Goal: Task Accomplishment & Management: Complete application form

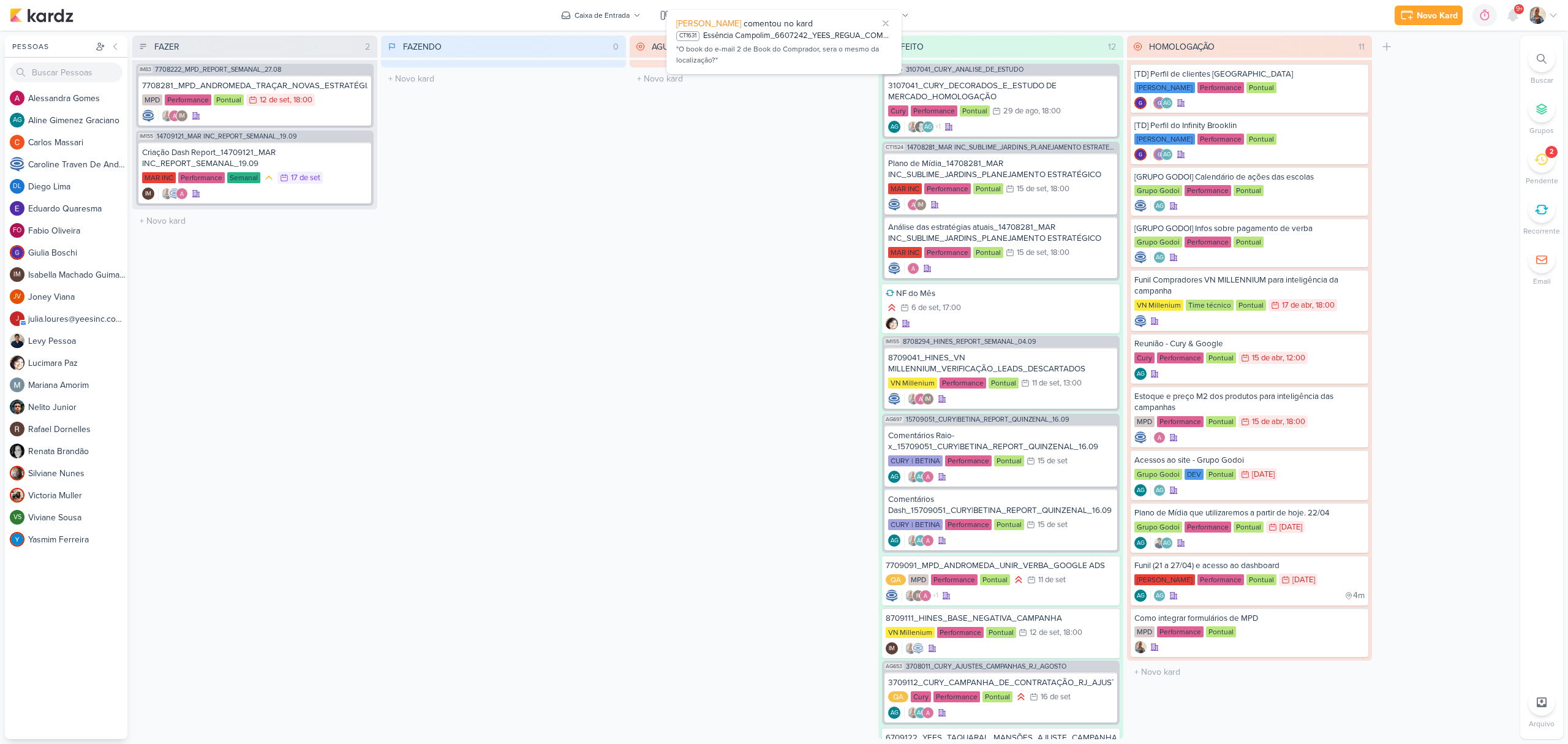
click at [1537, 156] on icon at bounding box center [1541, 160] width 13 height 12
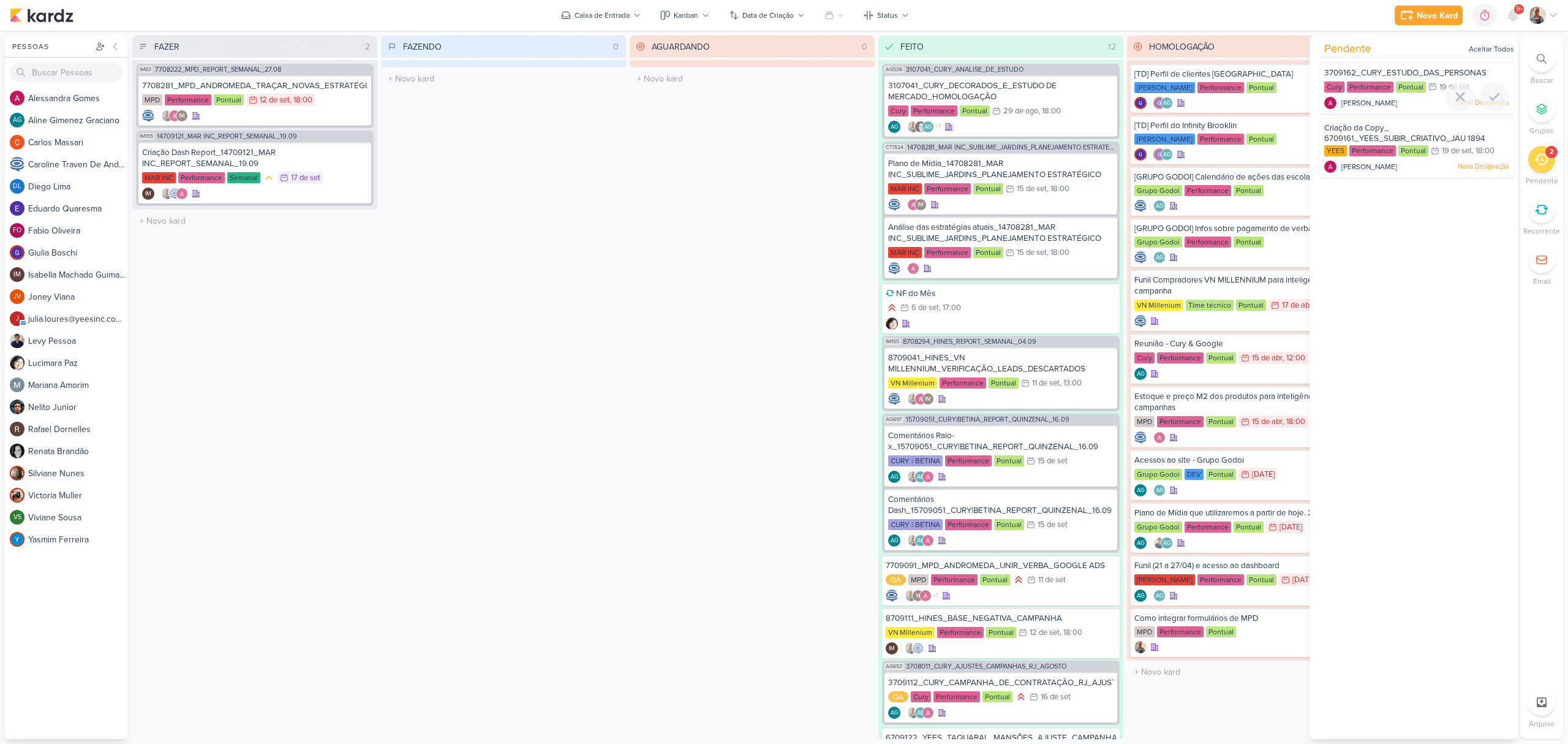
click at [1400, 72] on span "3709162_CURY_ESTUDO_DAS_PERSONAS" at bounding box center [1405, 73] width 162 height 10
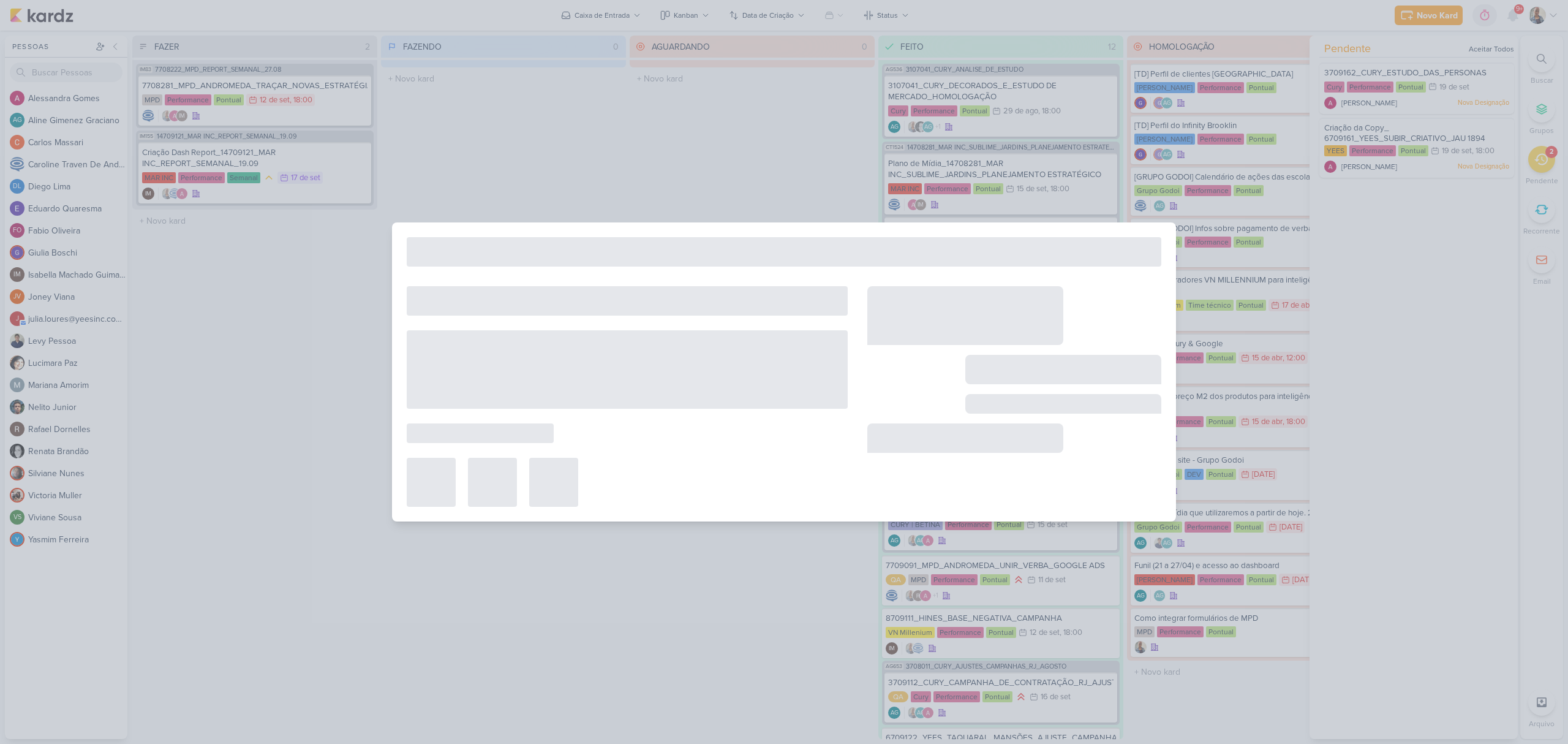
type input "3709162_CURY_ESTUDO_DAS_PERSONAS"
type input "19 de setembro de 2025 às 23:59"
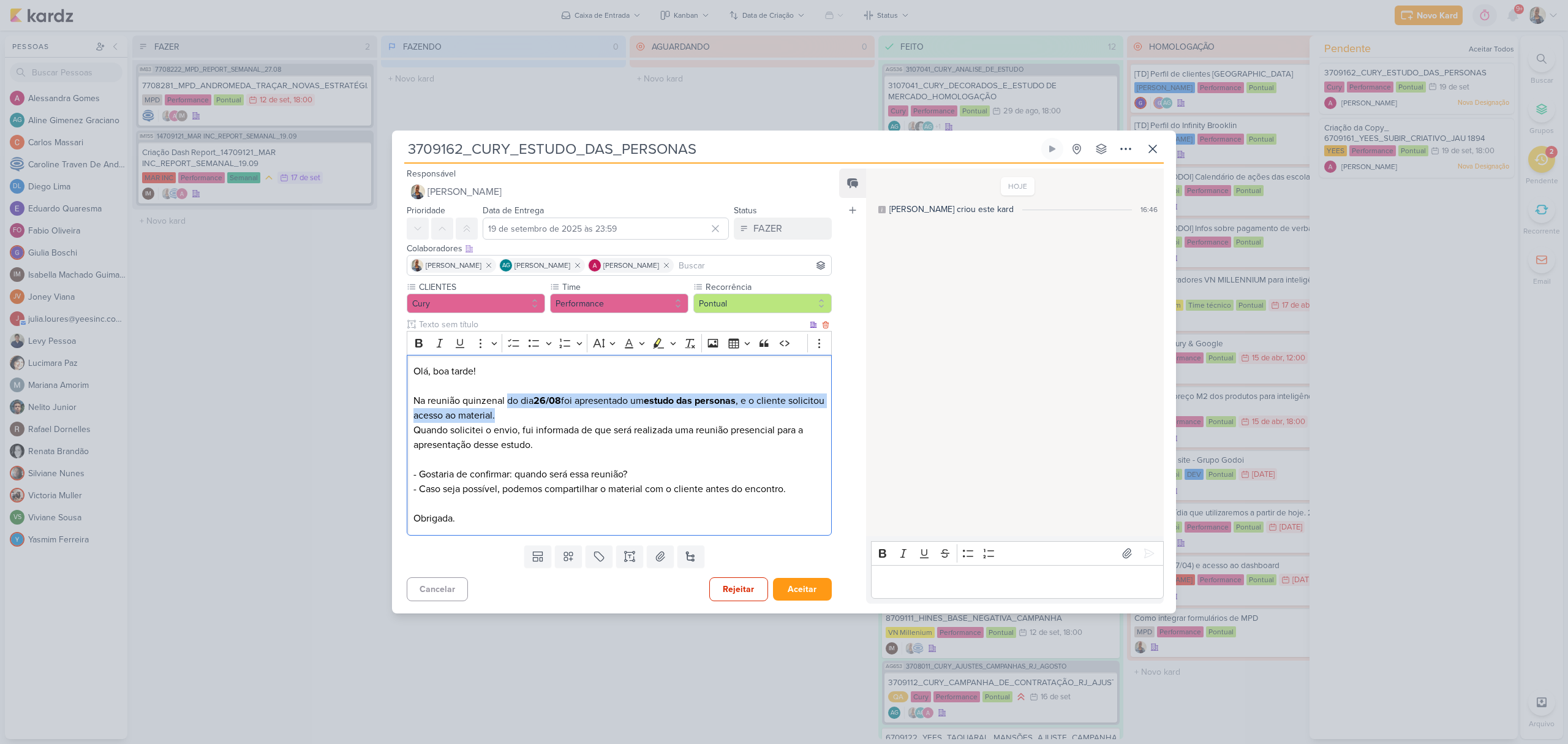
drag, startPoint x: 585, startPoint y: 414, endPoint x: 650, endPoint y: 415, distance: 65.0
click at [650, 415] on p "Olá, boa tarde! Na reunião quinzenal do dia 26/08 foi apresentado um estudo das…" at bounding box center [619, 445] width 412 height 162
click at [555, 426] on p "Olá, boa tarde! Na reunião quinzenal do dia 26/08 foi apresentado um estudo das…" at bounding box center [619, 445] width 412 height 162
click at [398, 436] on div "CLIENTES Cury Time" at bounding box center [614, 411] width 444 height 259
drag, startPoint x: 437, startPoint y: 437, endPoint x: 557, endPoint y: 423, distance: 120.8
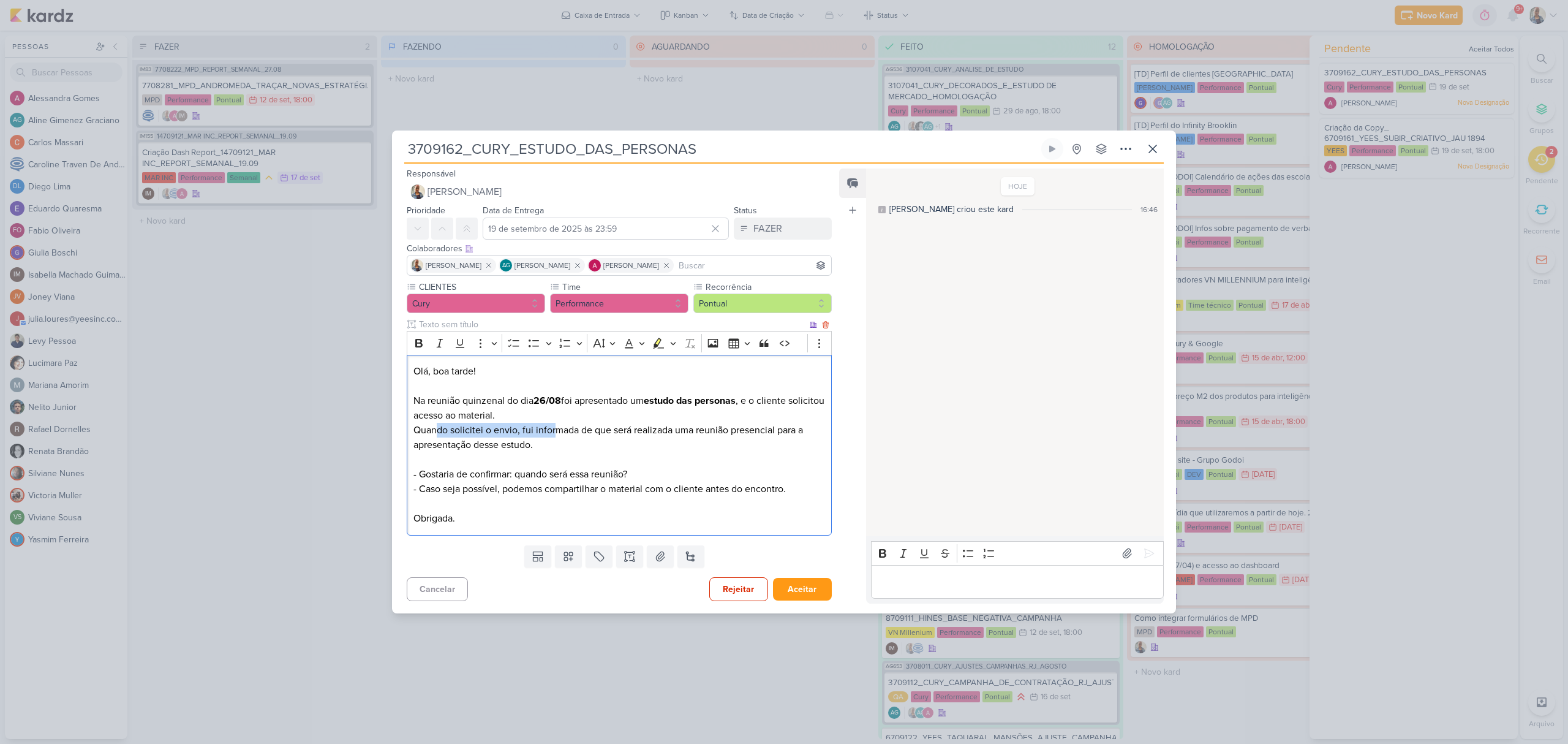
click at [557, 423] on p "Olá, boa tarde! Na reunião quinzenal do dia 26/08 foi apresentado um estudo das…" at bounding box center [619, 445] width 412 height 162
click at [557, 442] on p "Olá, boa tarde! Na reunião quinzenal do dia 26/08 foi apresentado um estudo das…" at bounding box center [619, 445] width 412 height 162
drag, startPoint x: 434, startPoint y: 442, endPoint x: 628, endPoint y: 444, distance: 194.0
click at [628, 444] on p "Olá, boa tarde! Na reunião quinzenal do dia 26/08 foi apresentado um estudo das…" at bounding box center [619, 445] width 412 height 162
click at [615, 459] on p "Olá, boa tarde! Na reunião quinzenal do dia 26/08 foi apresentado um estudo das…" at bounding box center [619, 445] width 412 height 162
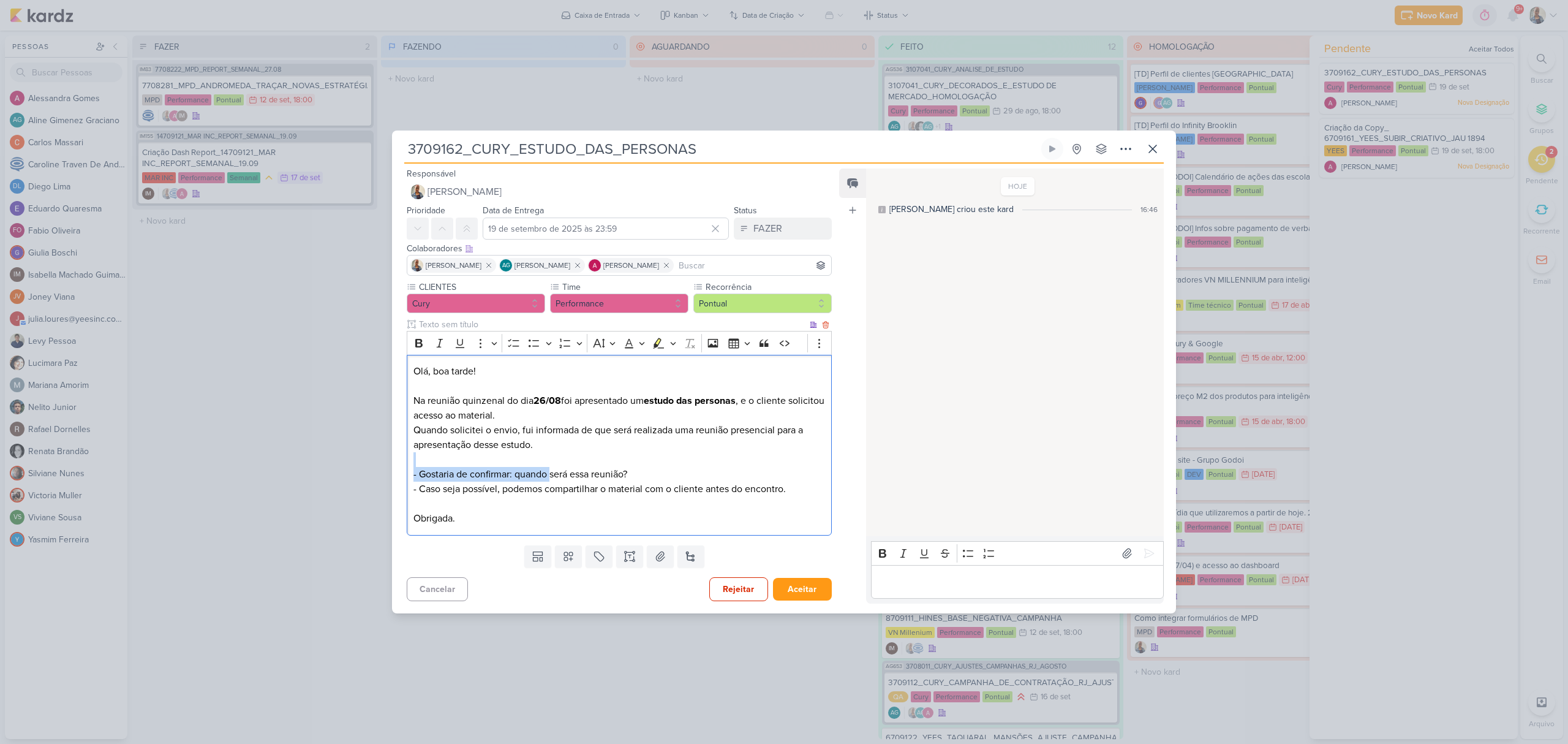
drag, startPoint x: 550, startPoint y: 472, endPoint x: 679, endPoint y: 465, distance: 129.2
click at [679, 465] on p "Olá, boa tarde! Na reunião quinzenal do dia 26/08 foi apresentado um estudo das…" at bounding box center [619, 445] width 412 height 162
click at [654, 480] on p "Olá, boa tarde! Na reunião quinzenal do dia 26/08 foi apresentado um estudo das…" at bounding box center [619, 445] width 412 height 162
drag, startPoint x: 517, startPoint y: 486, endPoint x: 738, endPoint y: 483, distance: 221.0
click at [738, 483] on p "Olá, boa tarde! Na reunião quinzenal do dia 26/08 foi apresentado um estudo das…" at bounding box center [619, 445] width 412 height 162
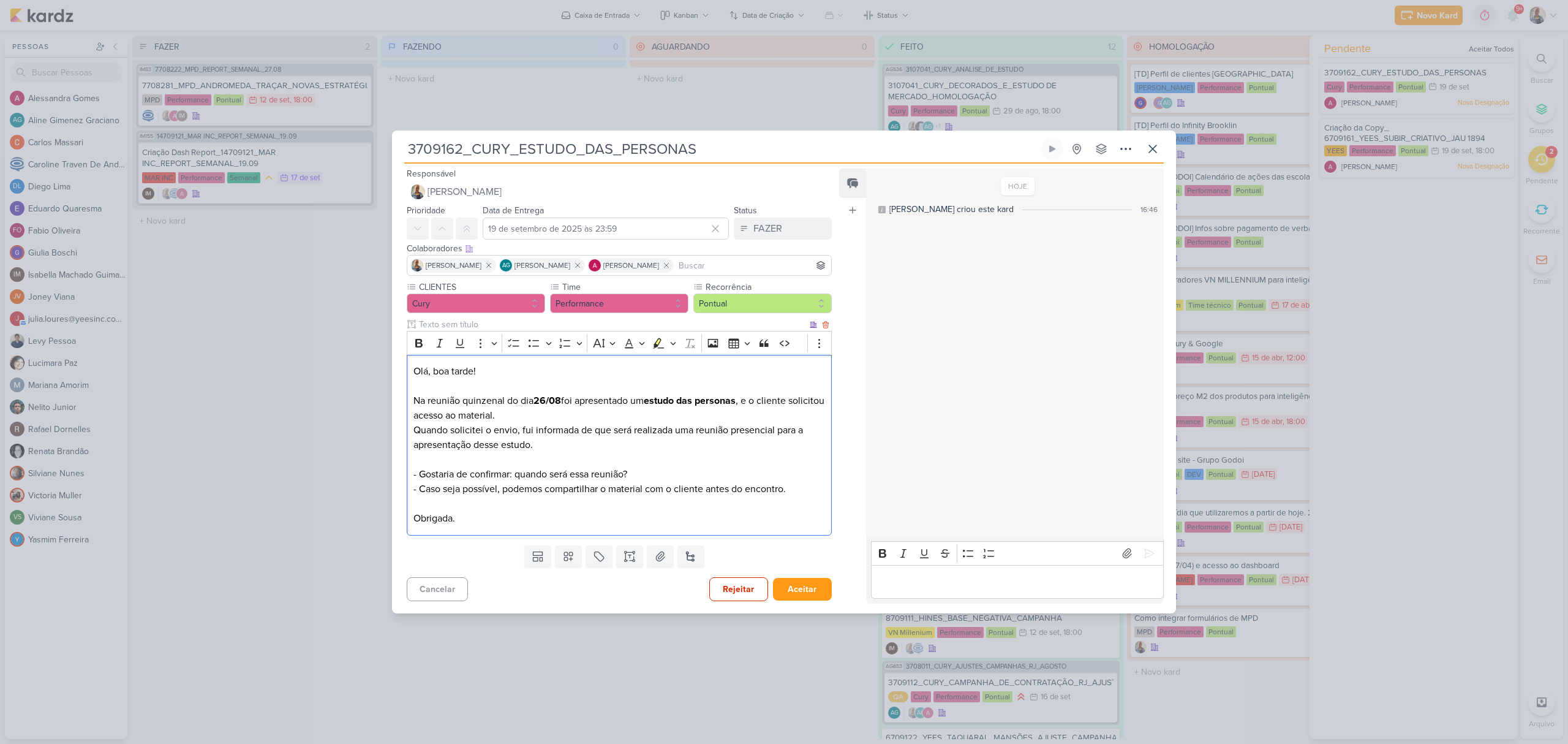
click at [730, 523] on p "Olá, boa tarde! Na reunião quinzenal do dia 26/08 foi apresentado um estudo das…" at bounding box center [619, 445] width 412 height 162
click at [792, 601] on div "Rejeitar Aceitar" at bounding box center [770, 589] width 122 height 24
click at [792, 598] on button "Aceitar" at bounding box center [801, 589] width 59 height 23
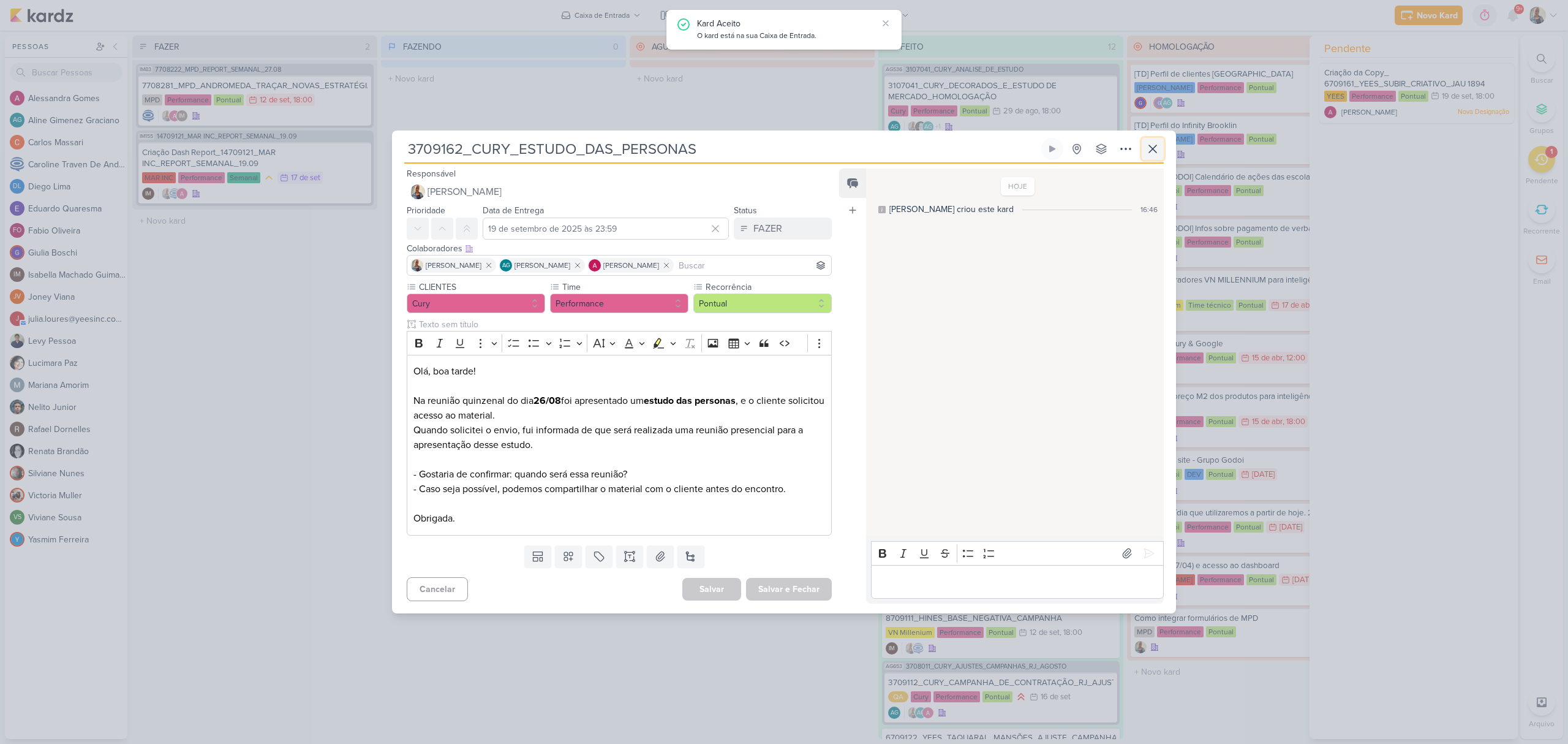
click at [1147, 152] on icon at bounding box center [1152, 149] width 15 height 15
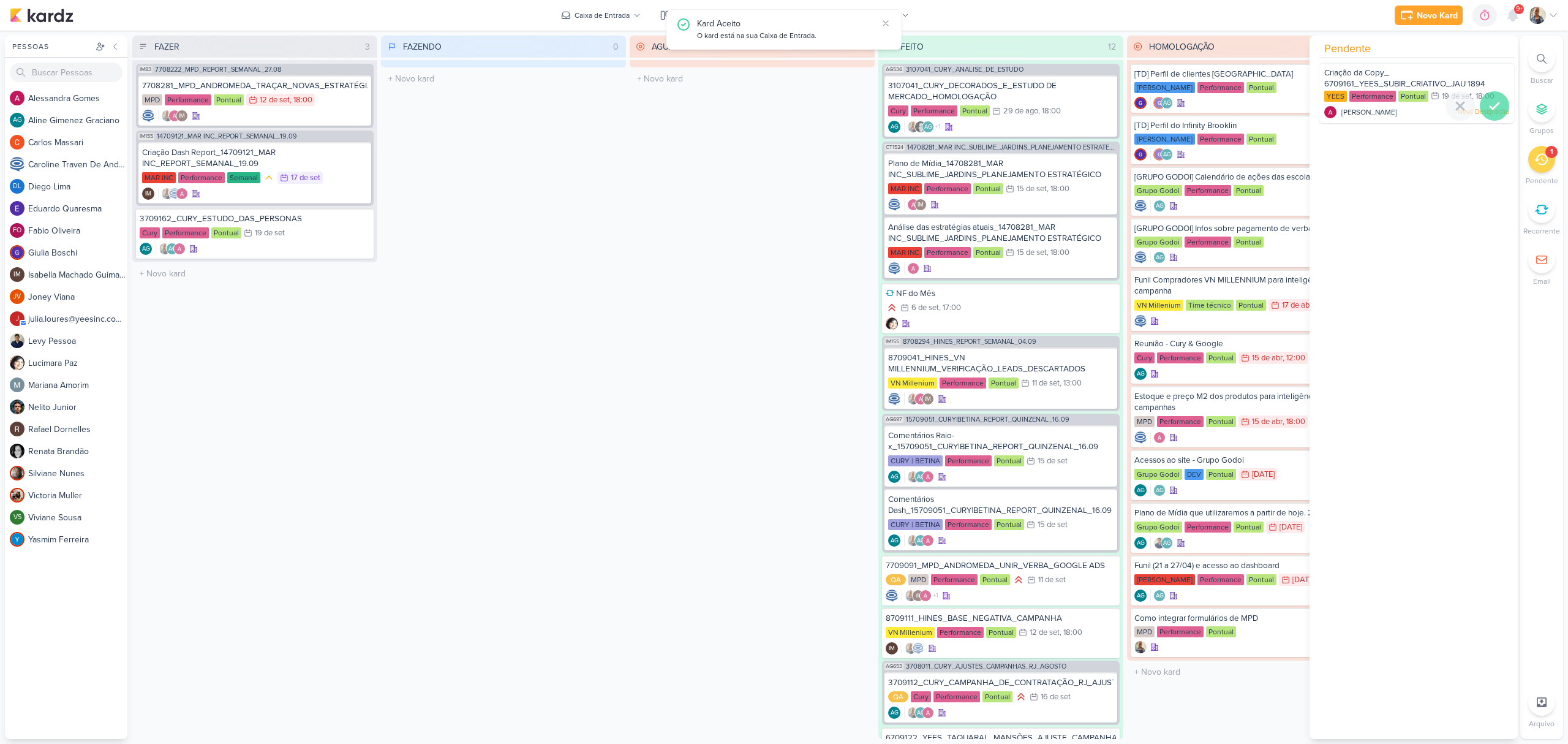
click at [1487, 101] on icon at bounding box center [1495, 106] width 15 height 15
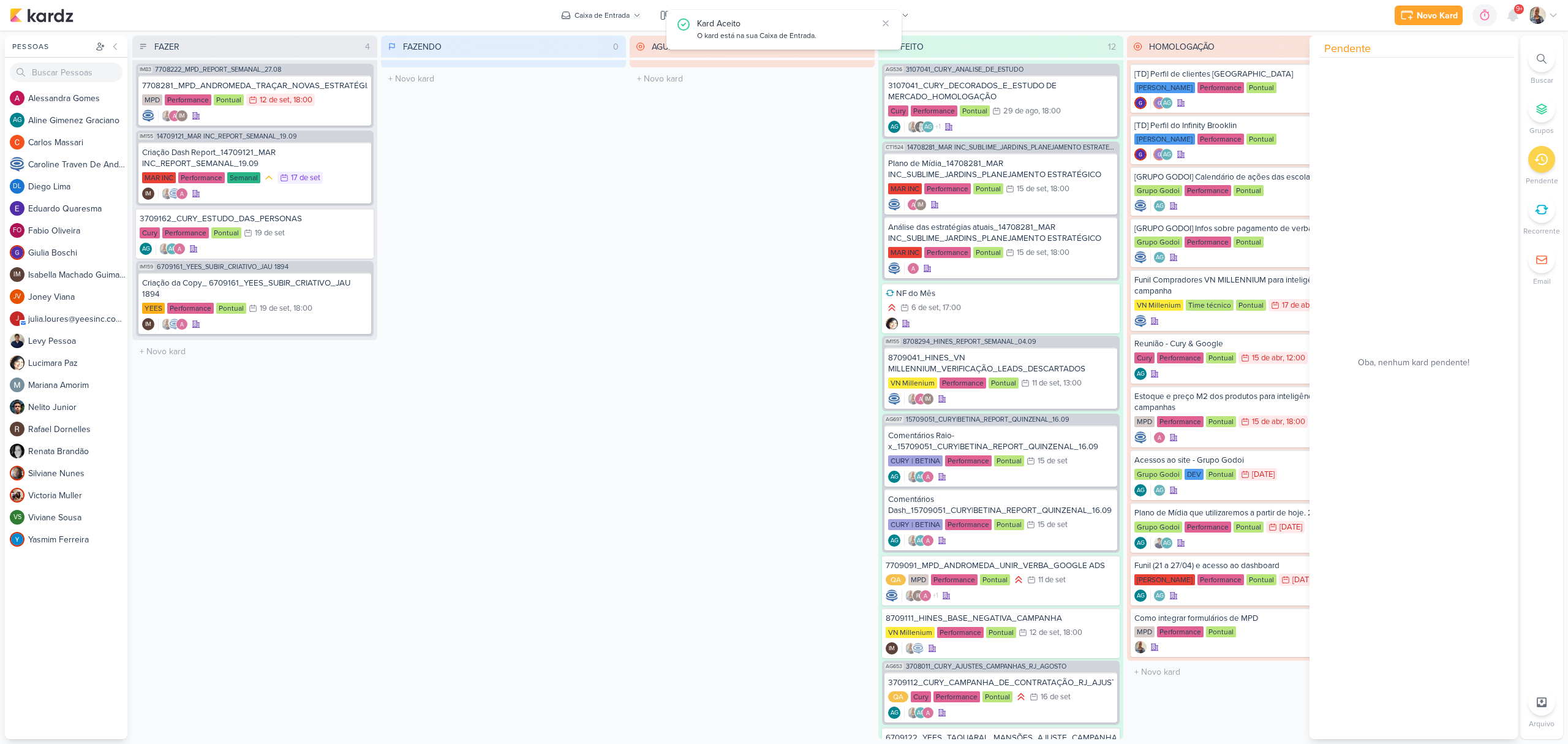
click at [519, 267] on div "FAZENDO 0 Mover Para Esquerda Mover Para Direita [GEOGRAPHIC_DATA] O título do …" at bounding box center [503, 387] width 245 height 703
